Goal: Task Accomplishment & Management: Use online tool/utility

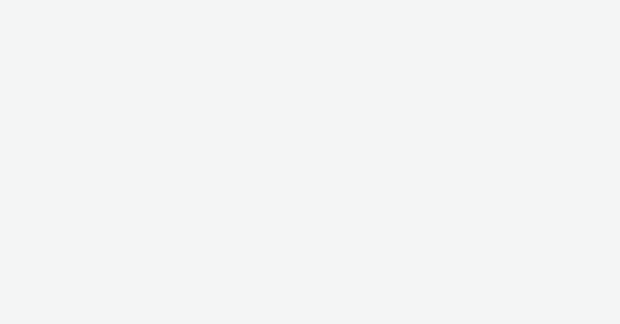
select select "47c37c18-910e-43a3-bb91-a2beb2847406"
select select "b1b940d3-d05b-48b5-821e-f328c33b988b"
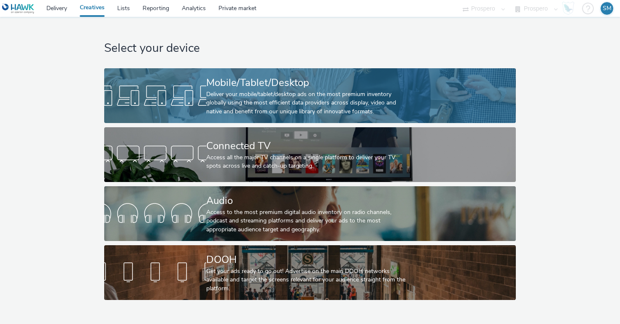
click at [329, 85] on div "Mobile/Tablet/Desktop" at bounding box center [308, 83] width 204 height 15
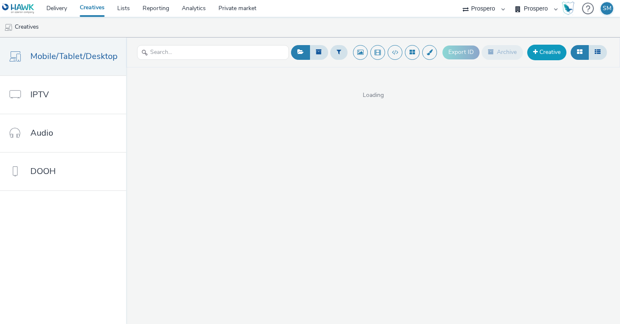
click at [553, 51] on link "Creative" at bounding box center [546, 52] width 39 height 15
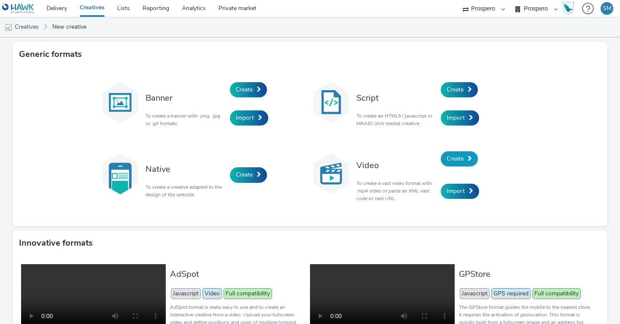
click at [460, 162] on span "Create" at bounding box center [455, 159] width 17 height 8
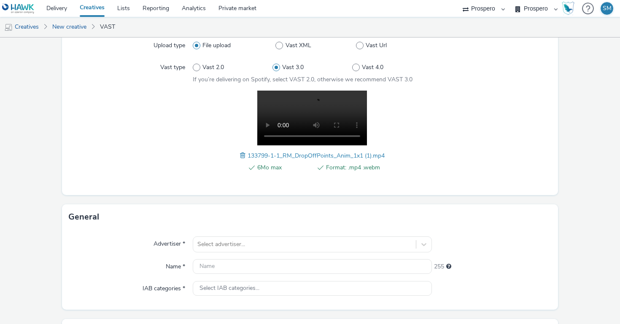
scroll to position [247, 0]
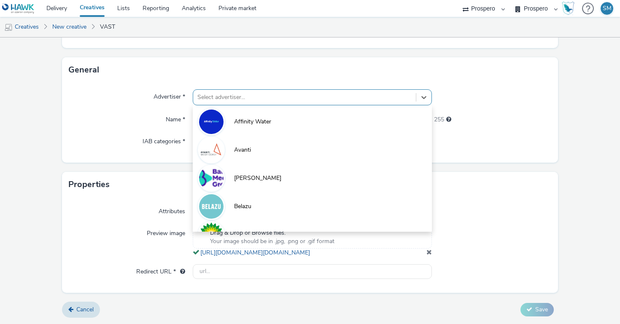
click at [230, 92] on div at bounding box center [304, 97] width 214 height 10
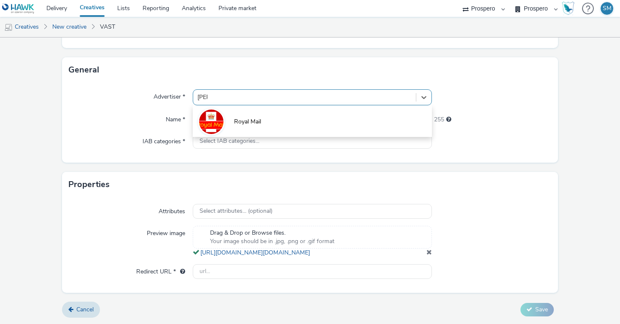
type input "roya"
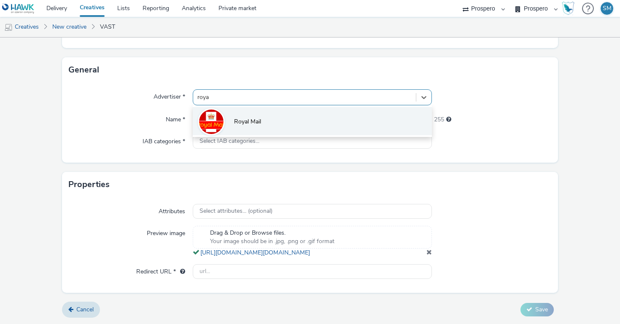
click at [282, 107] on li "Royal Mail" at bounding box center [312, 121] width 239 height 28
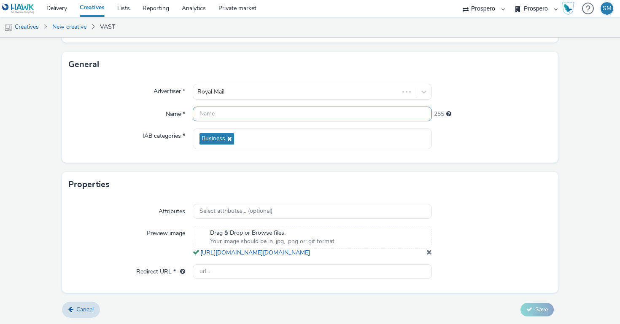
click at [213, 107] on input "text" at bounding box center [312, 114] width 239 height 15
paste input "ADV:RM-B|CAM:PRO-BR|CHA:Video|PLA:Prospero|INV:Azerion|TEC:N/A|PHA:all|OBJ:Awar…"
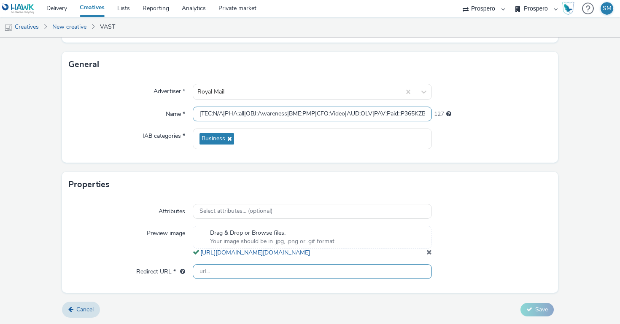
type input "ADV:RM-B|CAM:PRO-BR|CHA:Video|PLA:Prospero|INV:Azerion|TEC:N/A|PHA:all|OBJ:Awar…"
click at [287, 278] on input "text" at bounding box center [312, 272] width 239 height 15
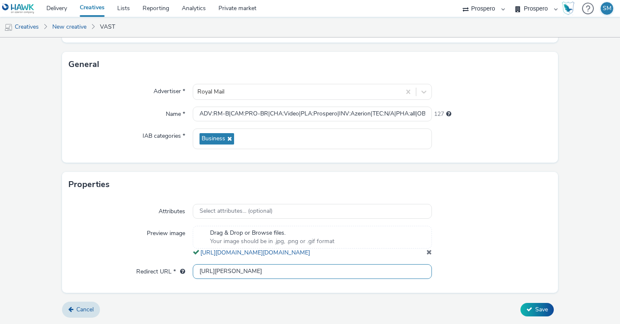
type input "[URL][DOMAIN_NAME]"
click at [525, 311] on button "Save" at bounding box center [537, 309] width 33 height 13
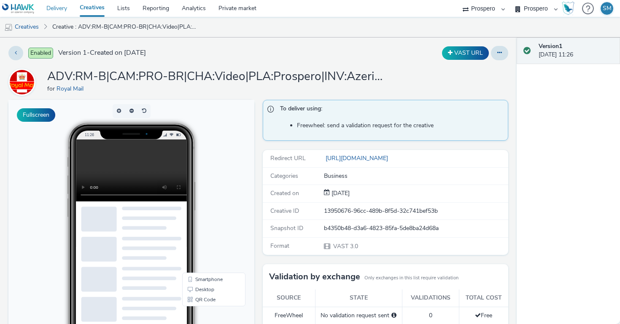
click at [44, 8] on link "Delivery" at bounding box center [56, 8] width 33 height 17
